Goal: Information Seeking & Learning: Learn about a topic

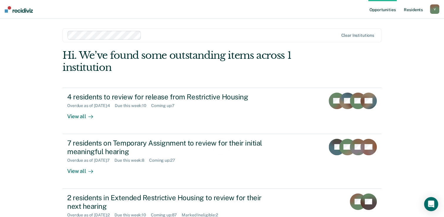
click at [414, 10] on link "Resident s" at bounding box center [413, 9] width 21 height 19
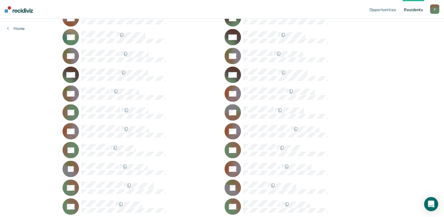
scroll to position [2202, 0]
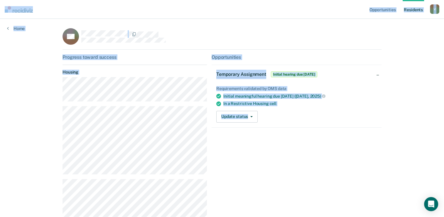
click at [225, 153] on div "Opportunities Temporary Assignment Initial hearing due [DATE] Requirements vali…" at bounding box center [297, 139] width 170 height 171
click at [261, 159] on div "Opportunities Temporary Assignment Initial hearing due [DATE] Requirements vali…" at bounding box center [297, 139] width 170 height 171
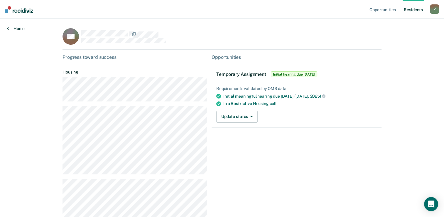
click at [13, 29] on link "Home" at bounding box center [16, 28] width 18 height 5
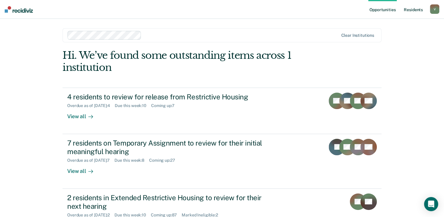
click at [409, 9] on link "Resident s" at bounding box center [413, 9] width 21 height 19
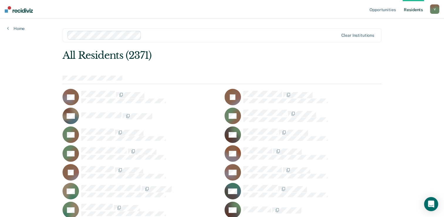
scroll to position [15168, 0]
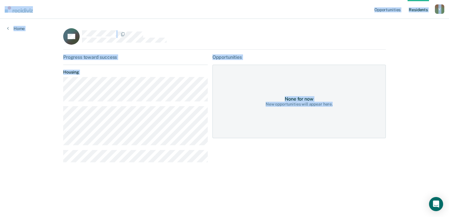
click at [190, 164] on div "Progress toward success Housing" at bounding box center [135, 110] width 144 height 112
click at [193, 168] on div "DP Progress toward success Housing Opportunities None for now New opportunities…" at bounding box center [224, 101] width 322 height 146
